Goal: Check status: Check status

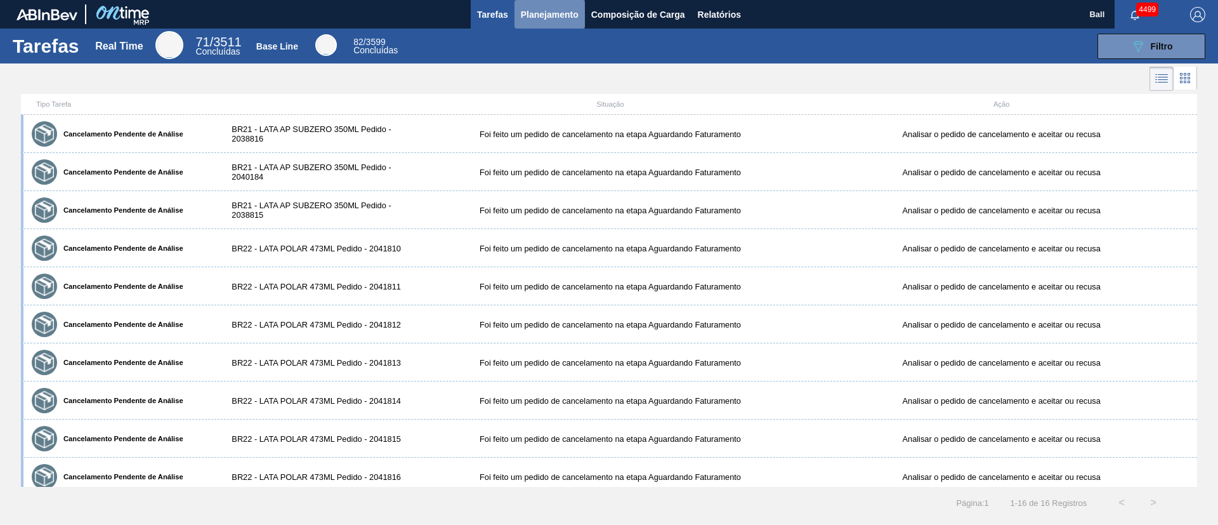
click at [577, 19] on span "Planejamento" at bounding box center [550, 14] width 58 height 15
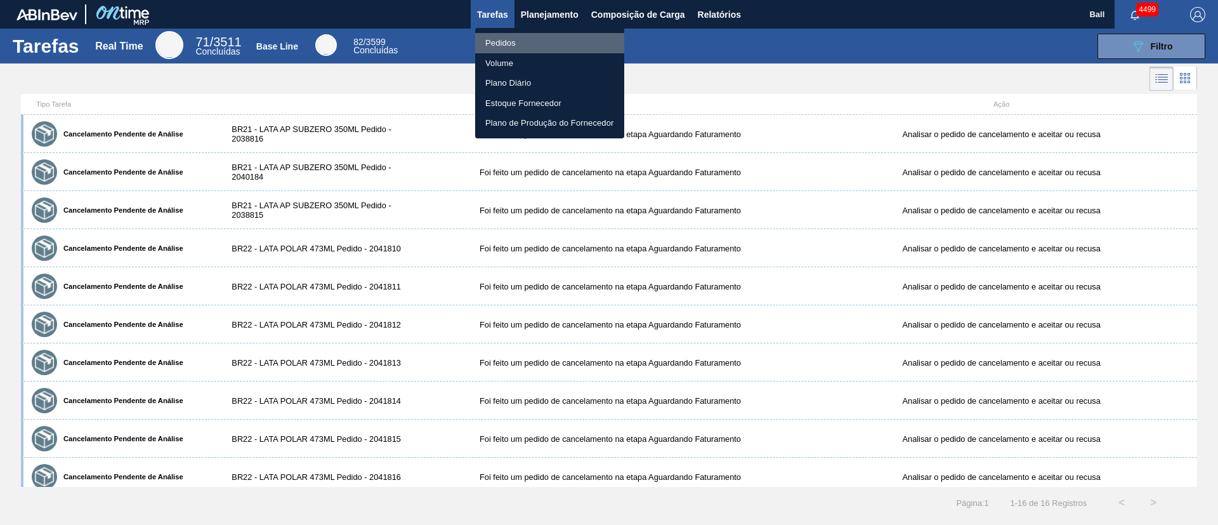
click at [520, 43] on li "Pedidos" at bounding box center [549, 43] width 149 height 20
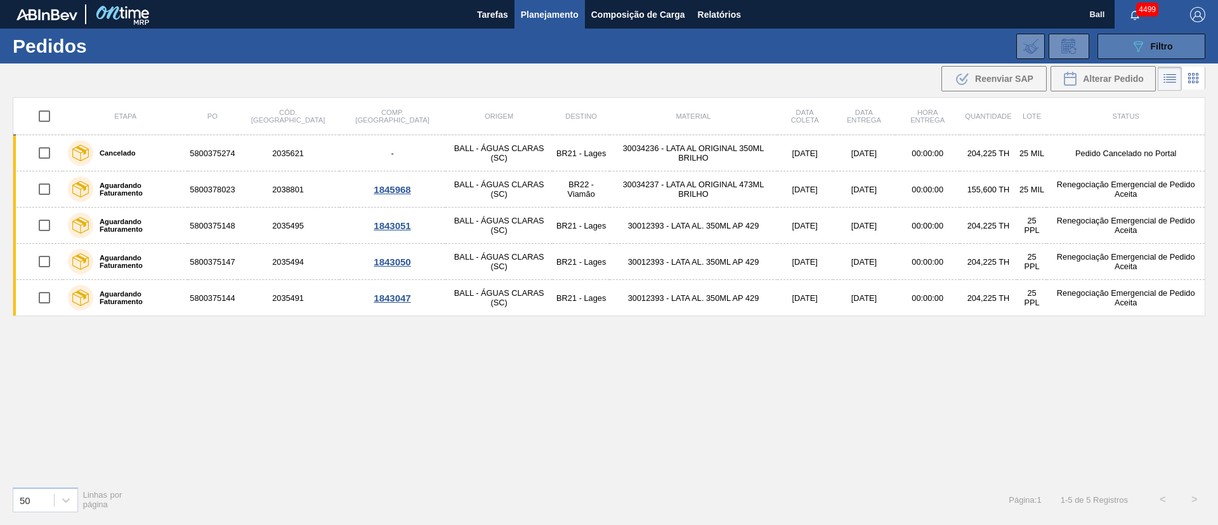
click at [1127, 48] on button "089F7B8B-B2A5-4AFE-B5C0-19BA573D28AC Filtro" at bounding box center [1151, 46] width 108 height 25
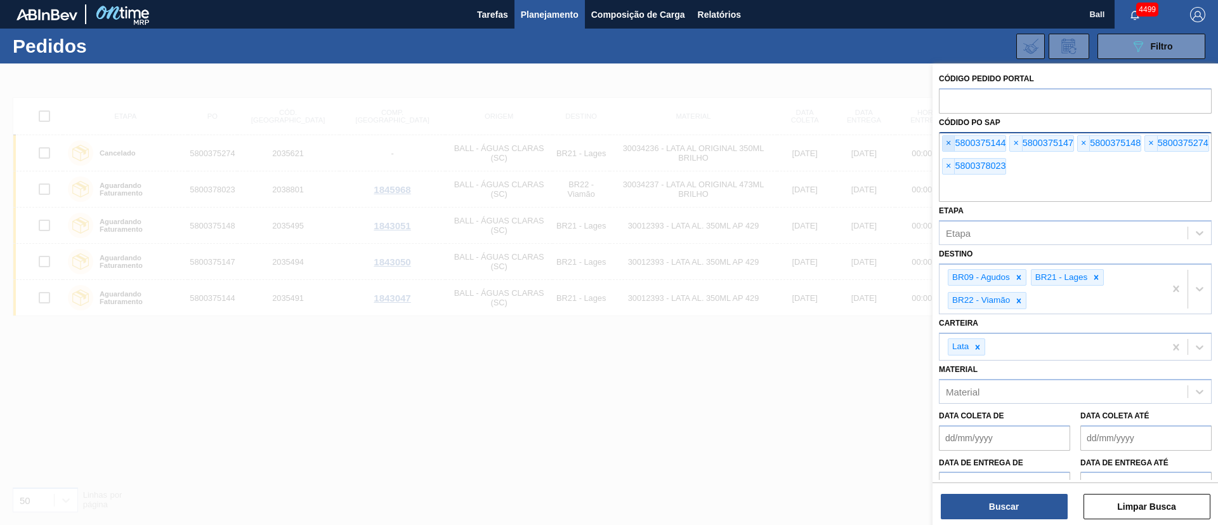
click at [948, 150] on span "×" at bounding box center [949, 143] width 12 height 15
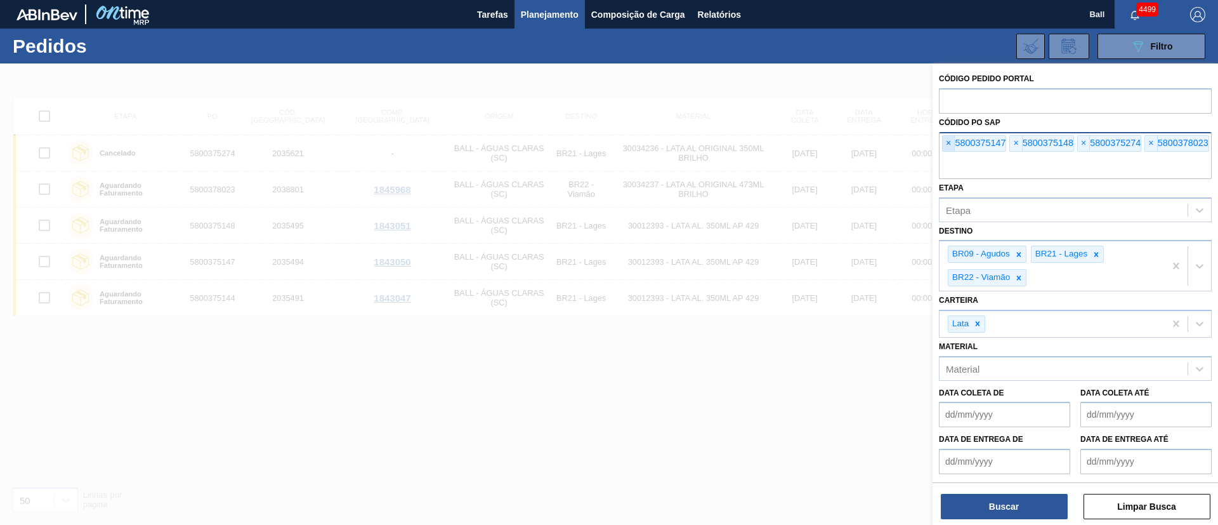
click at [948, 150] on span "×" at bounding box center [949, 143] width 12 height 15
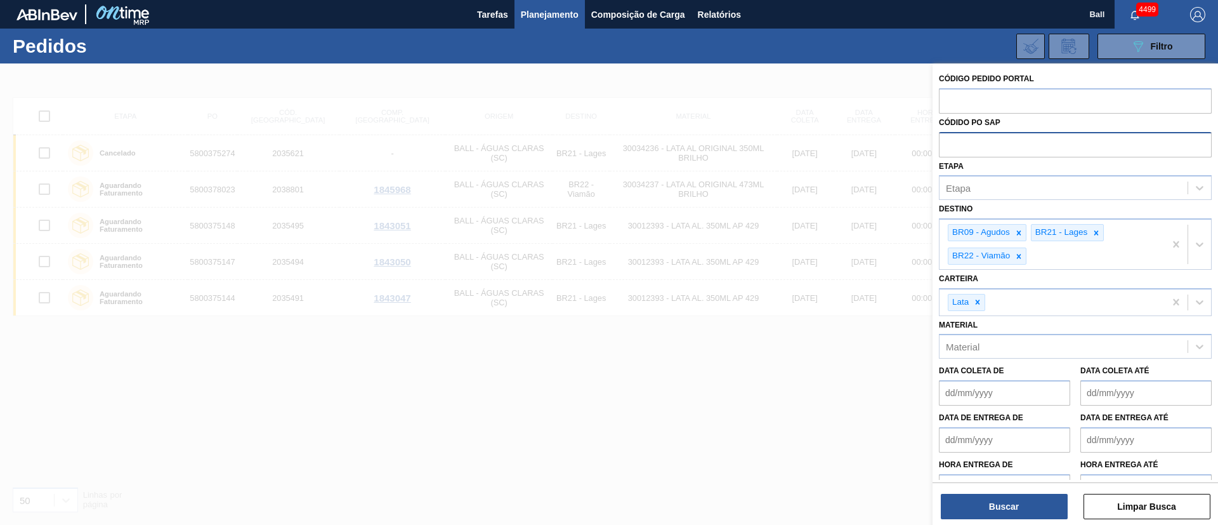
click at [948, 150] on input "text" at bounding box center [1075, 144] width 273 height 24
paste input "5800375151"
type input "5800375151"
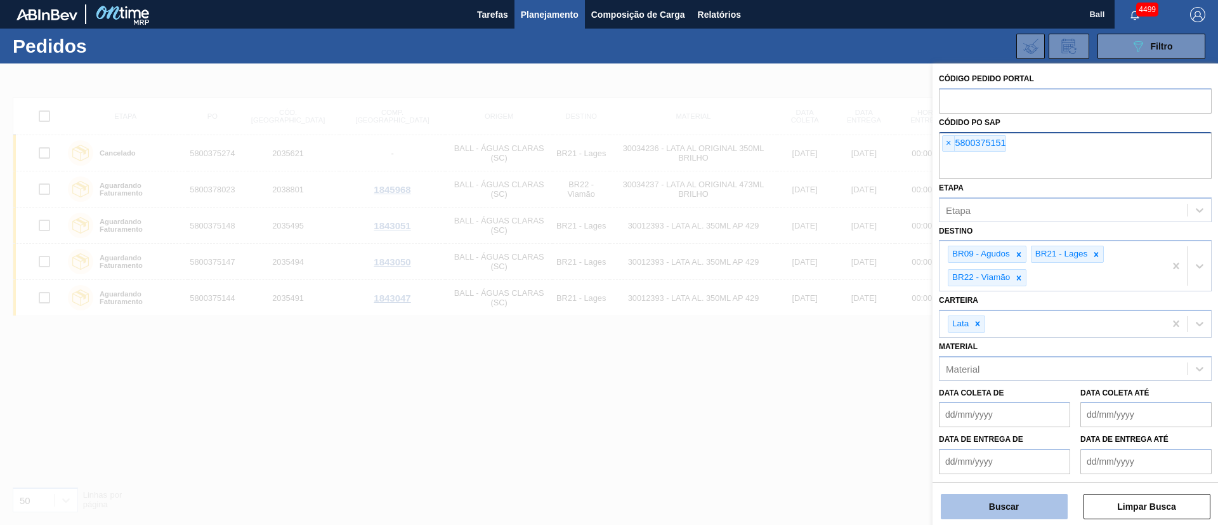
click at [1037, 499] on button "Buscar" at bounding box center [1004, 506] width 127 height 25
